Goal: Task Accomplishment & Management: Manage account settings

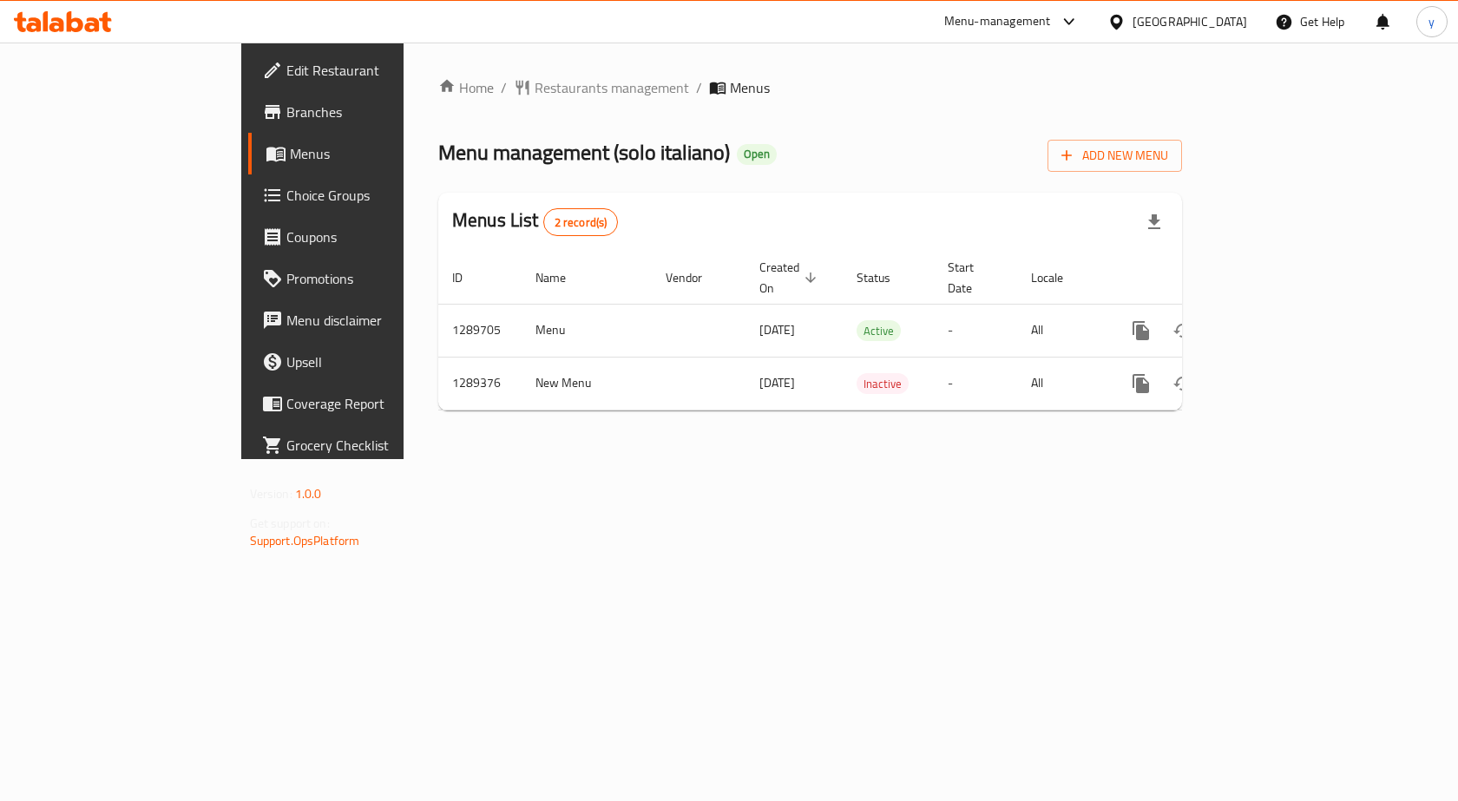
click at [286, 198] on span "Choice Groups" at bounding box center [378, 195] width 185 height 21
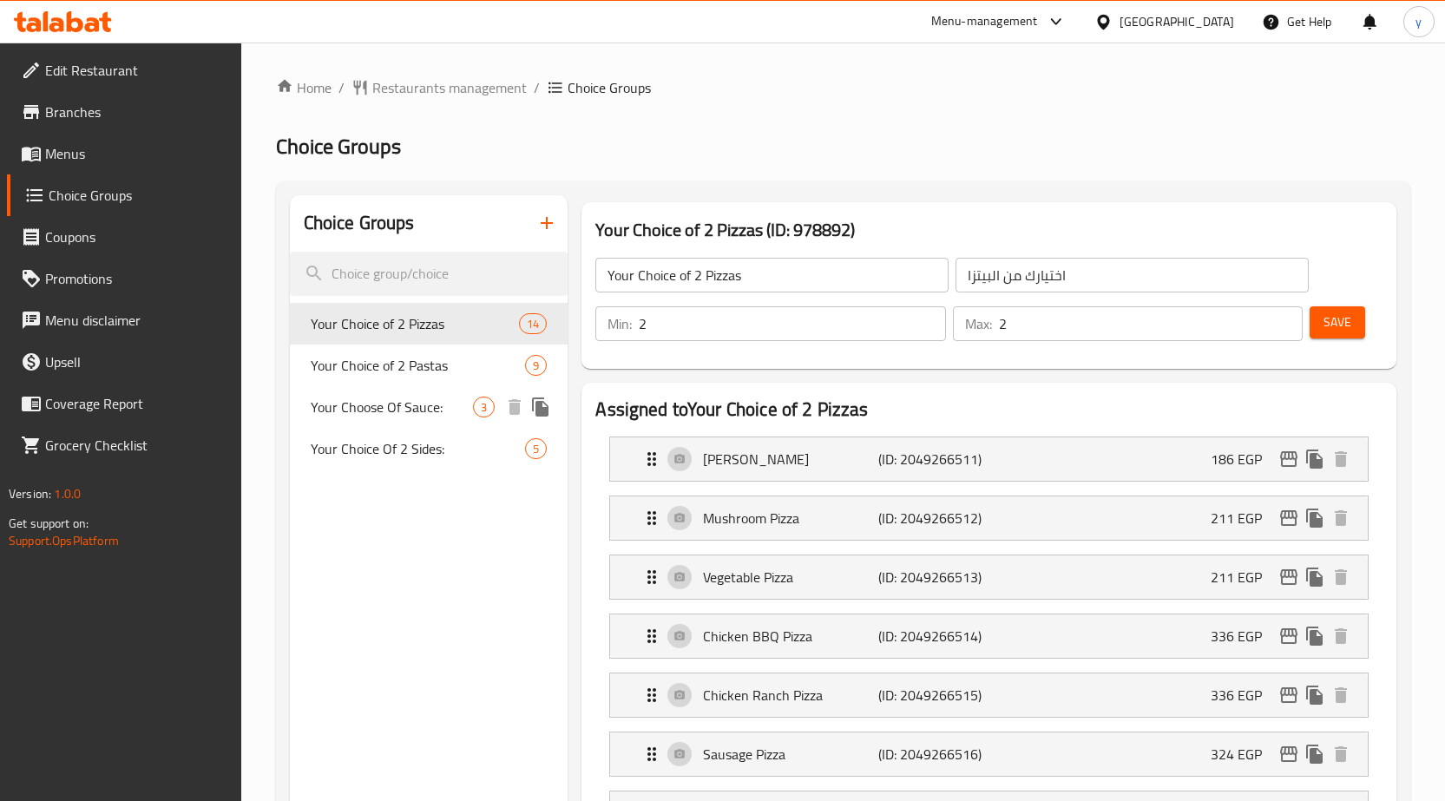
click at [423, 410] on span "Your Choose Of Sauce:" at bounding box center [392, 407] width 163 height 21
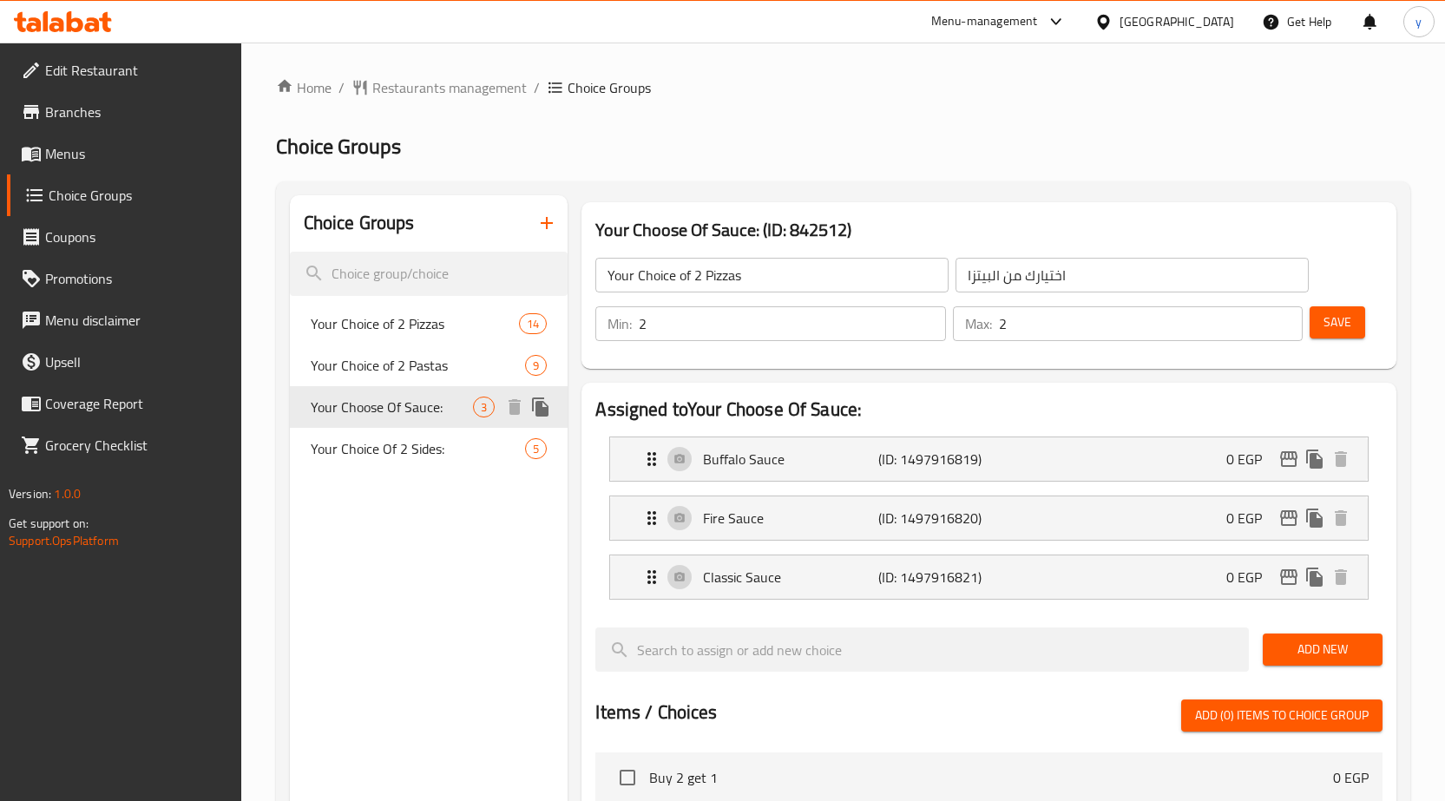
type input "Your Choose Of Sauce:"
type input "إختيارك من الصوص:"
type input "1"
click at [399, 104] on div "Home / Restaurants management / Choice Groups Choice Groups Choice Groups Your …" at bounding box center [843, 729] width 1134 height 1305
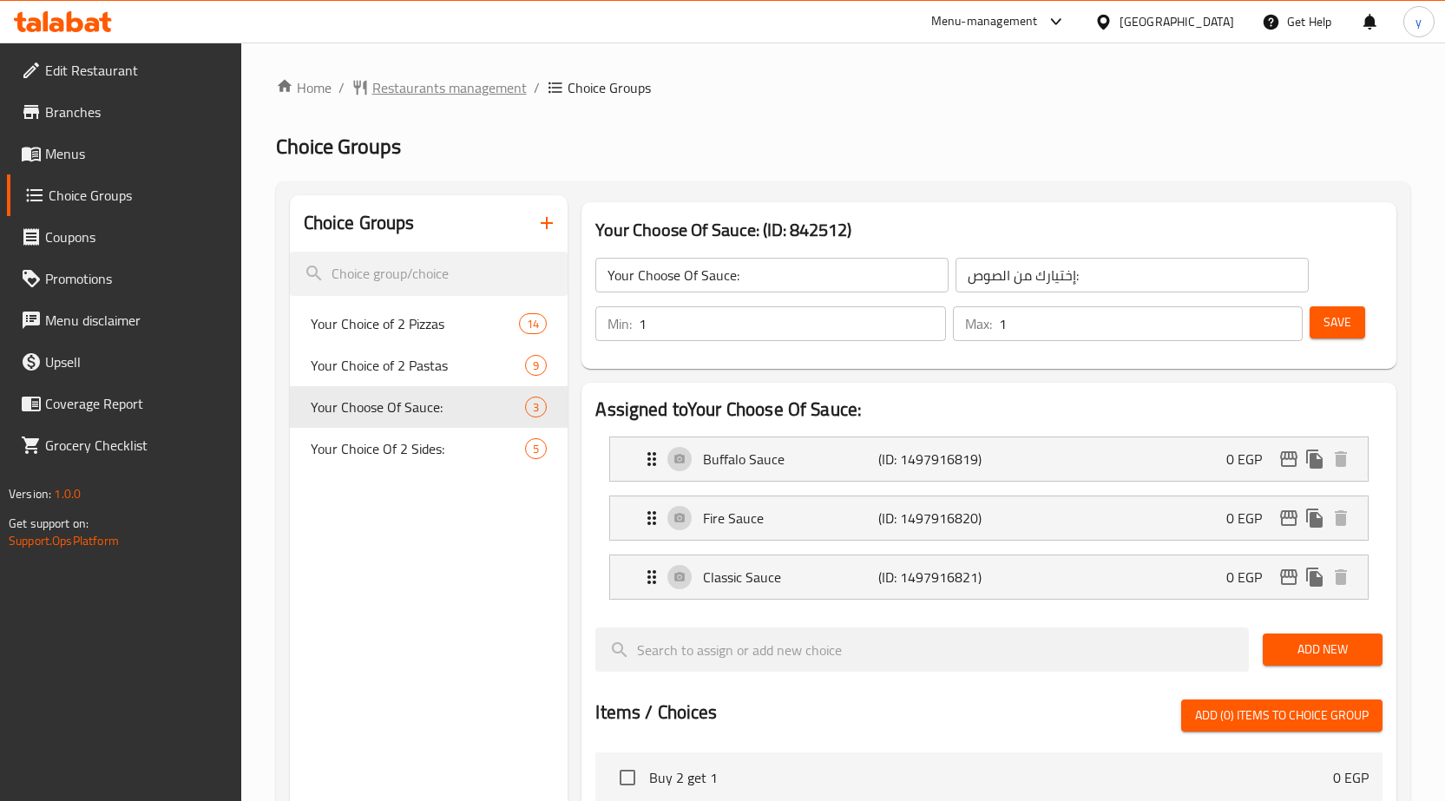
click at [396, 84] on span "Restaurants management" at bounding box center [449, 87] width 154 height 21
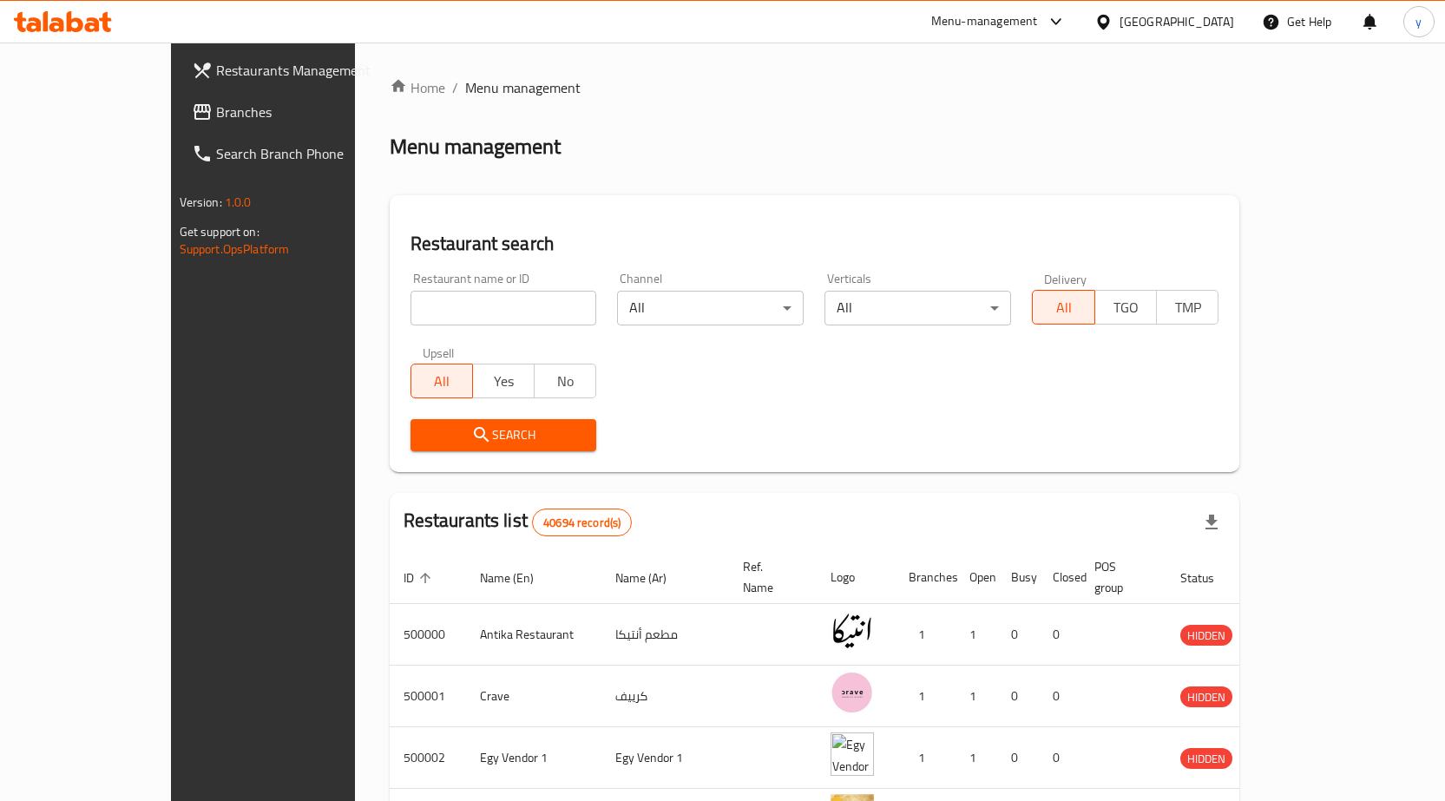
click at [171, 128] on div "Restaurants Management Branches Search Branch Phone Version: 1.0.0 Get support …" at bounding box center [723, 664] width 1104 height 1243
click at [216, 121] on span "Branches" at bounding box center [307, 112] width 182 height 21
